Goal: Information Seeking & Learning: Learn about a topic

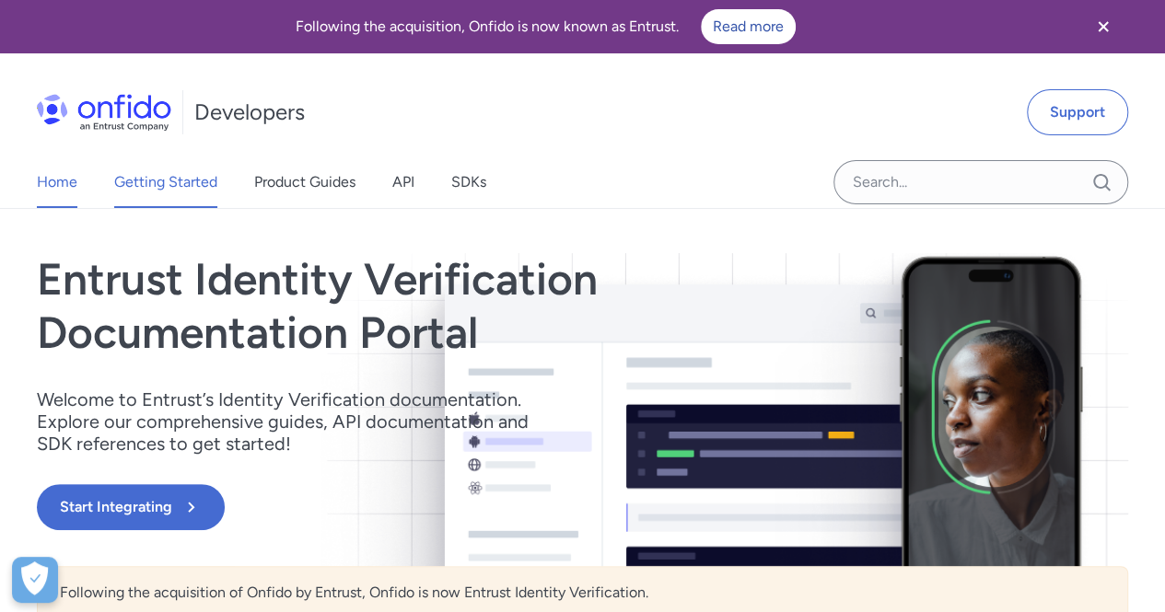
click at [187, 207] on link "Getting Started" at bounding box center [165, 183] width 103 height 52
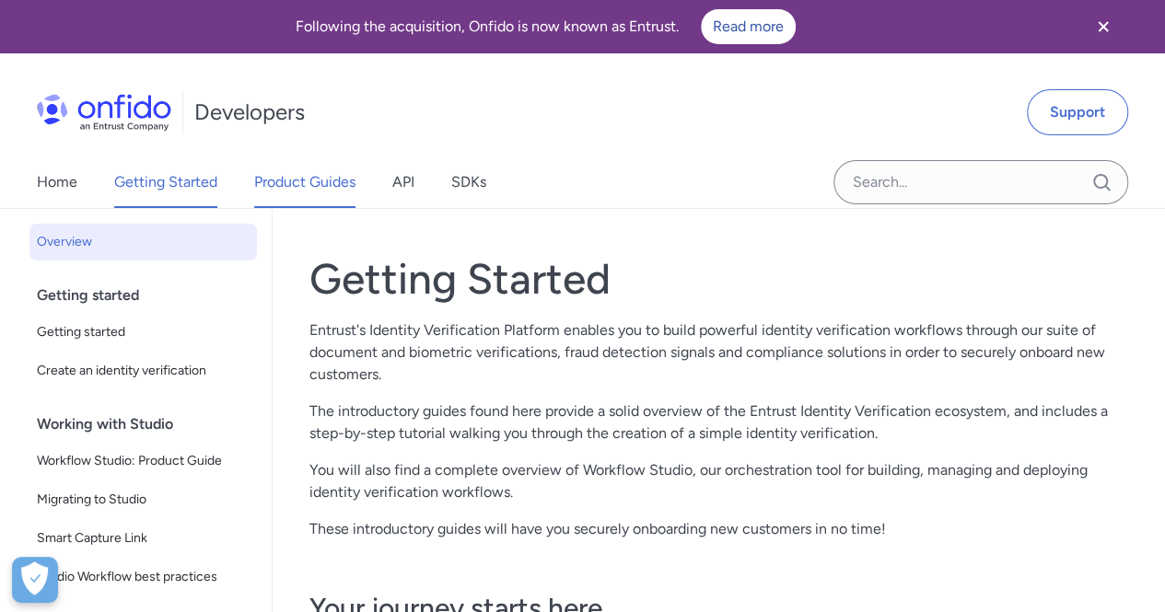
click at [305, 197] on link "Product Guides" at bounding box center [304, 183] width 101 height 52
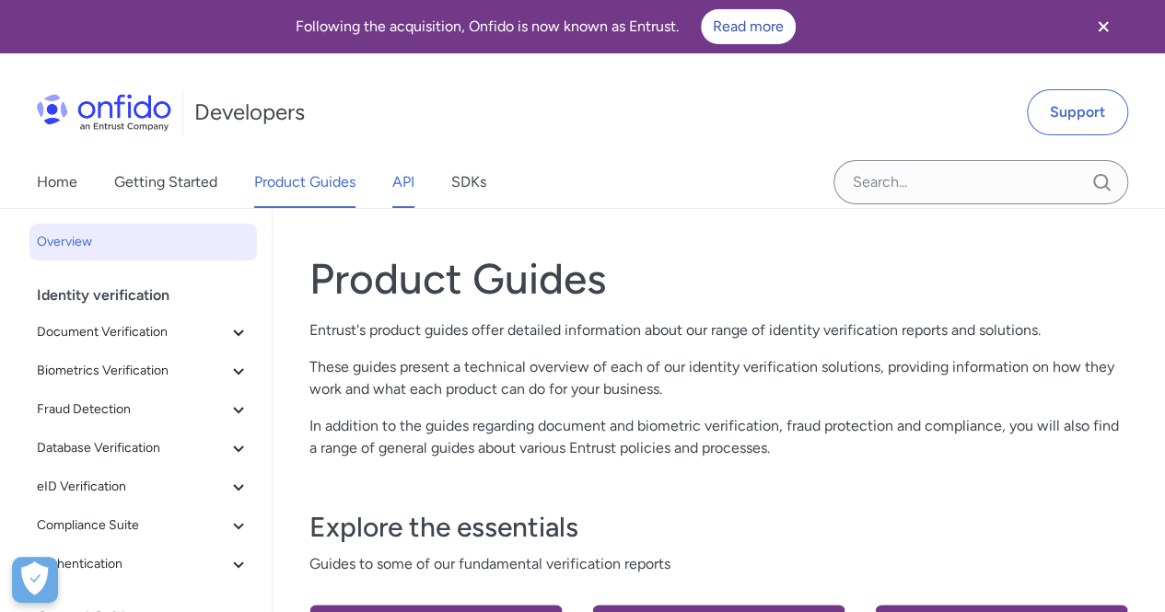
click at [390, 192] on div "Home Getting Started Product Guides API SDKs" at bounding box center [280, 183] width 560 height 52
click at [402, 187] on link "API" at bounding box center [403, 183] width 22 height 52
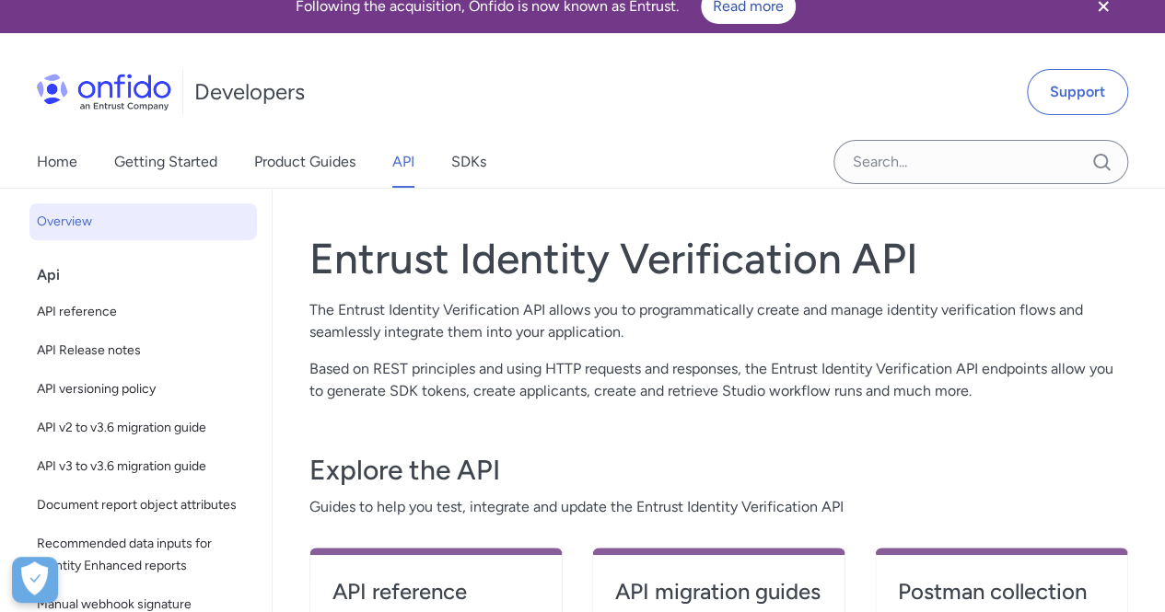
scroll to position [19, 0]
click at [70, 167] on link "Home" at bounding box center [57, 163] width 41 height 52
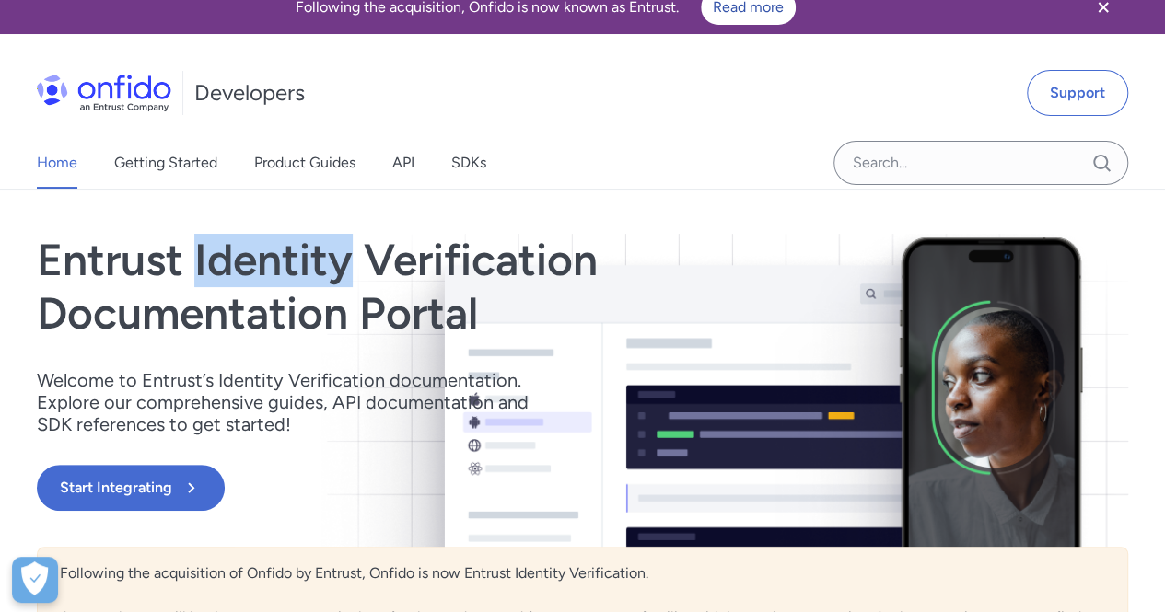
drag, startPoint x: 193, startPoint y: 277, endPoint x: 350, endPoint y: 279, distance: 156.6
click at [350, 279] on h1 "Entrust Identity Verification Documentation Portal" at bounding box center [419, 287] width 764 height 106
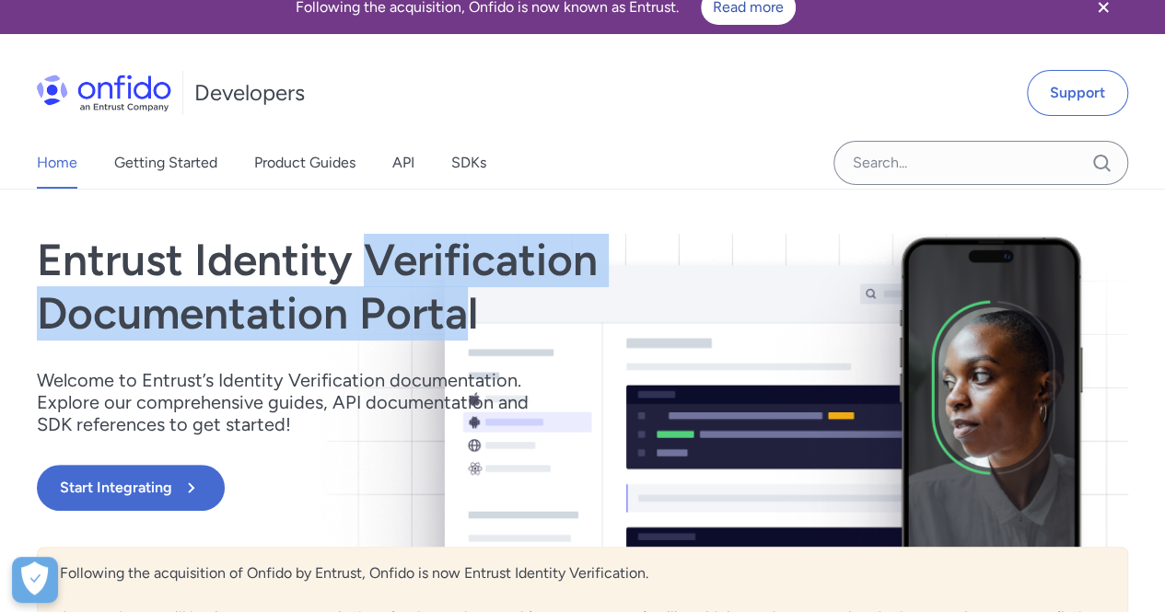
drag, startPoint x: 373, startPoint y: 264, endPoint x: 458, endPoint y: 326, distance: 104.8
click at [458, 326] on h1 "Entrust Identity Verification Documentation Portal" at bounding box center [419, 287] width 764 height 106
